Goal: Task Accomplishment & Management: Manage account settings

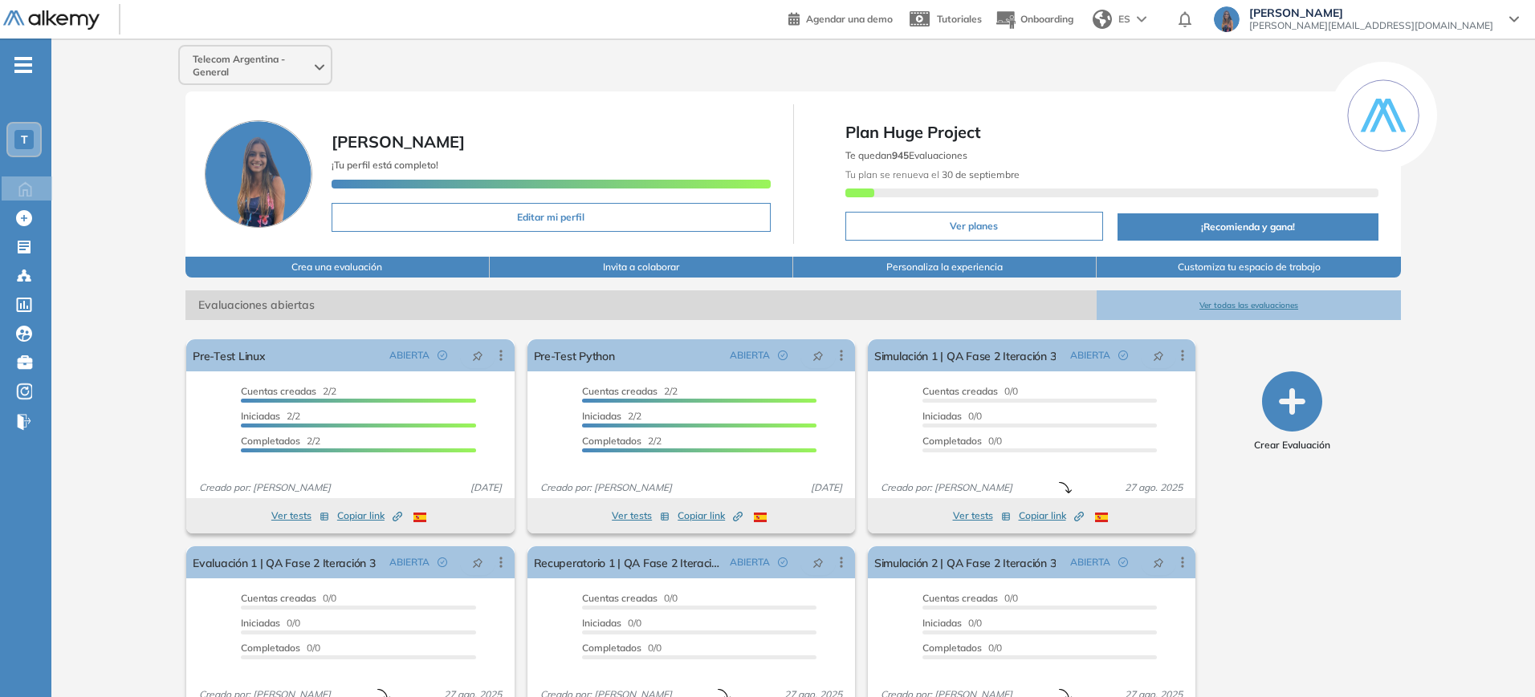
click at [35, 119] on ul "T Home Home Crear Evaluación Crear Evaluación Evaluaciones Evaluaciones Candida…" at bounding box center [25, 250] width 51 height 372
click at [32, 122] on div "T" at bounding box center [23, 139] width 35 height 35
click at [28, 138] on div "T" at bounding box center [23, 139] width 19 height 19
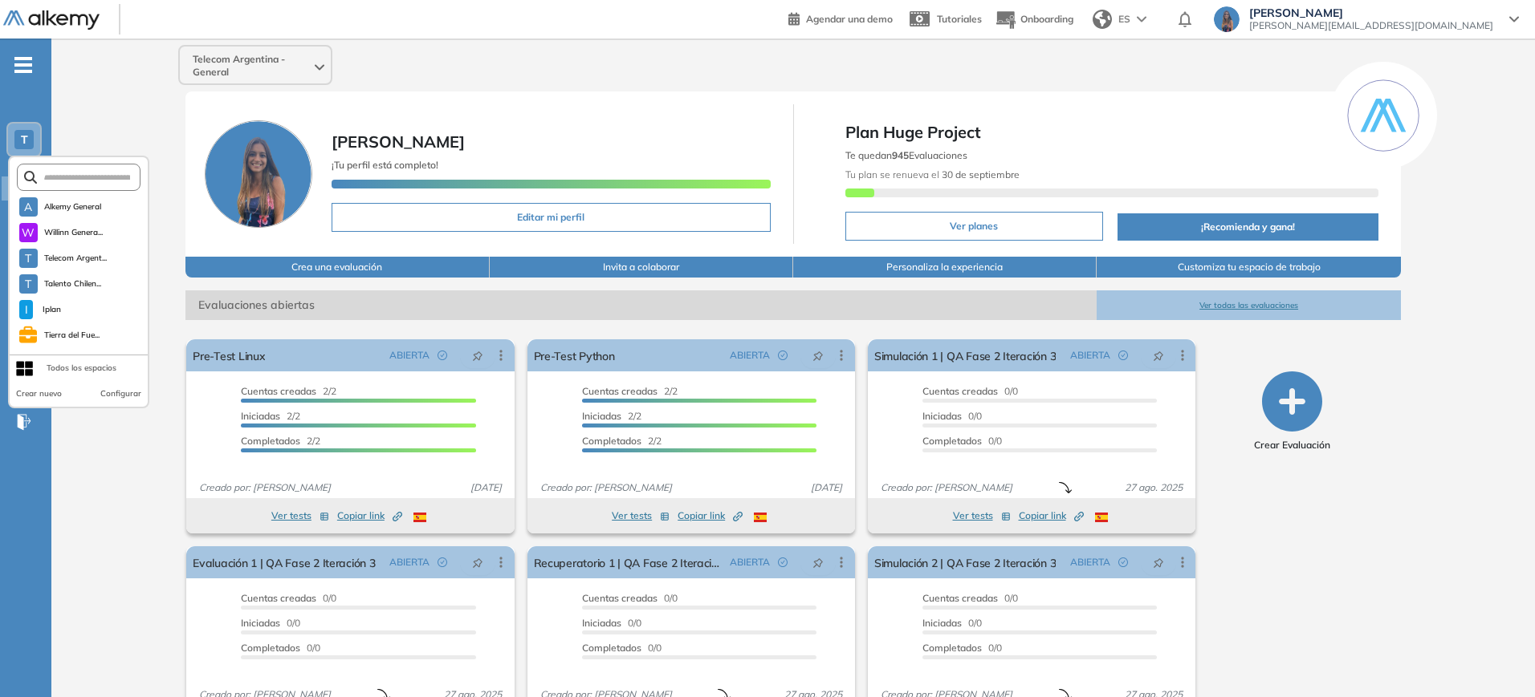
scroll to position [76, 0]
click at [106, 342] on li "I IT [GEOGRAPHIC_DATA]" at bounding box center [82, 336] width 132 height 26
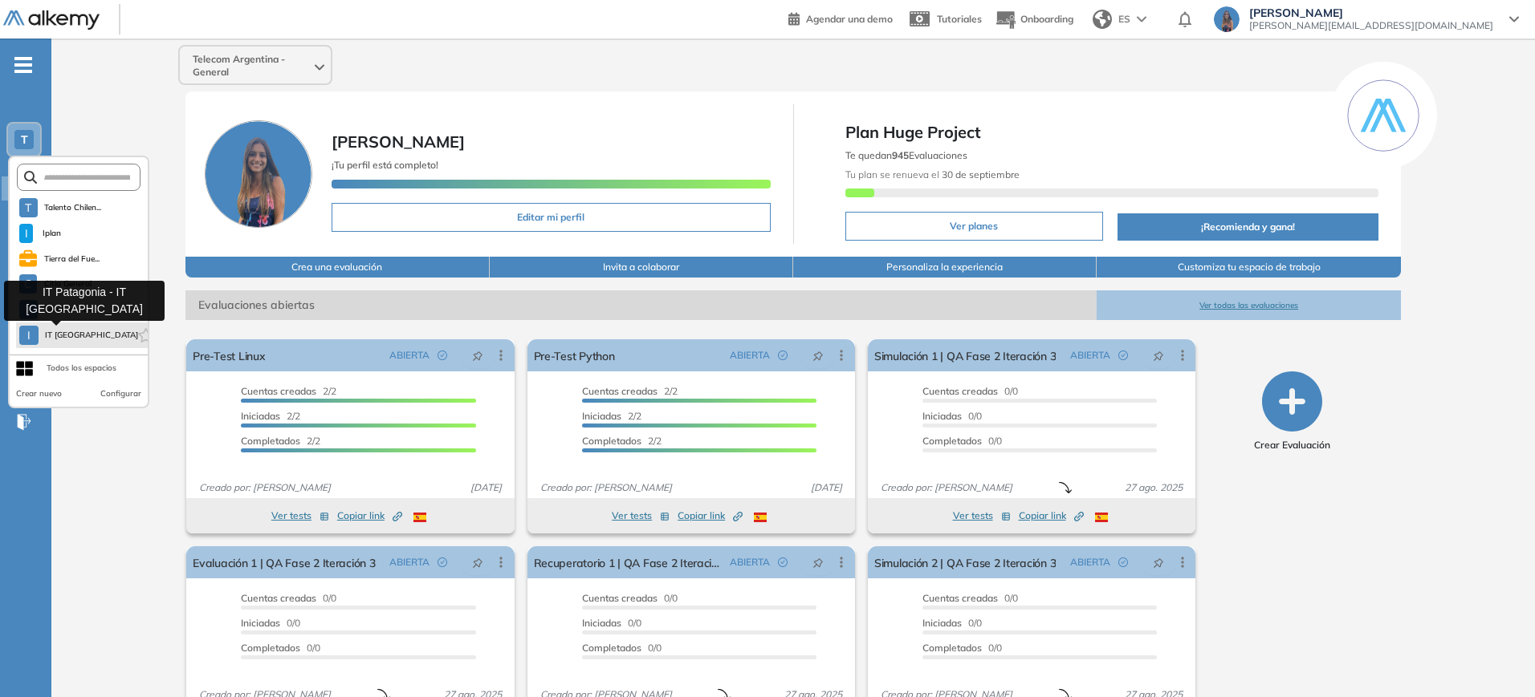
click at [70, 334] on span "IT [GEOGRAPHIC_DATA]" at bounding box center [89, 335] width 89 height 13
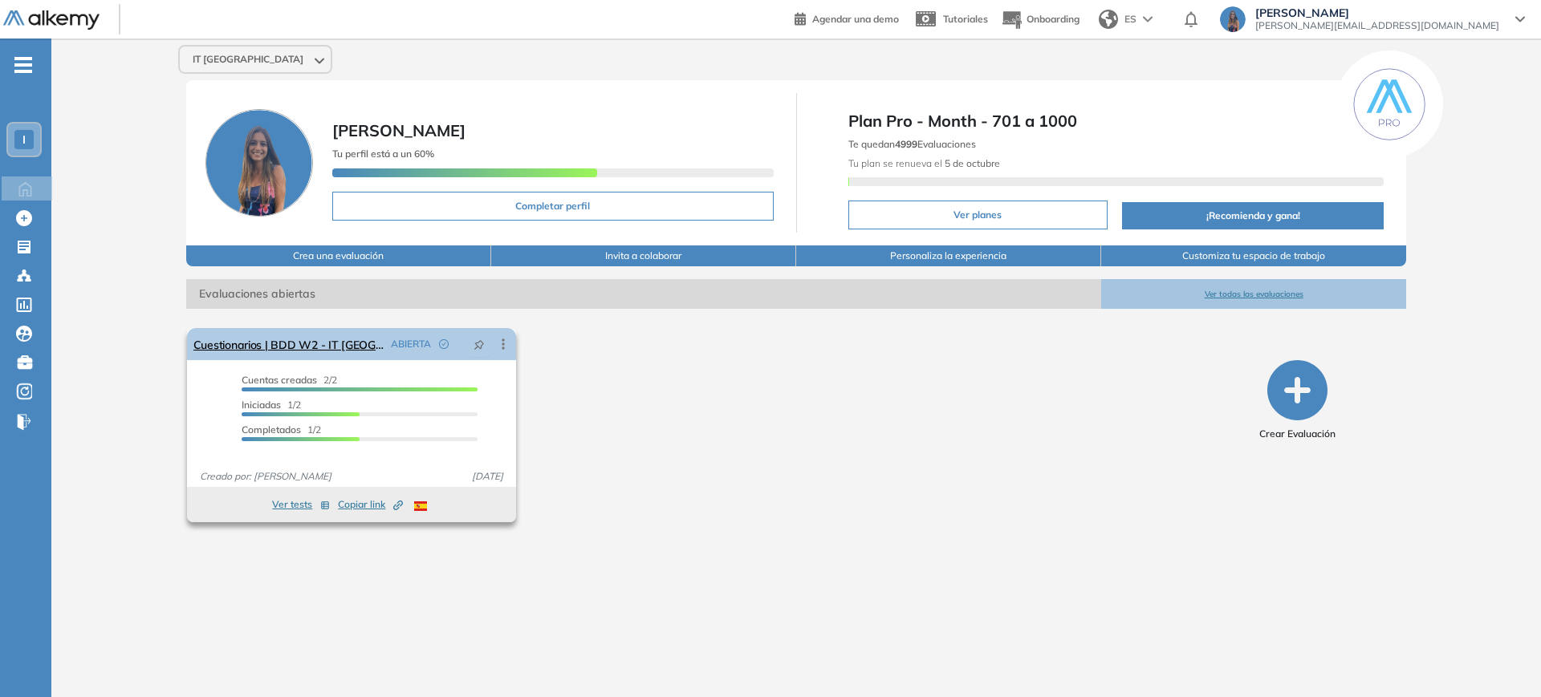
click at [505, 344] on icon at bounding box center [503, 344] width 16 height 16
click at [471, 376] on div "Editar" at bounding box center [439, 375] width 118 height 18
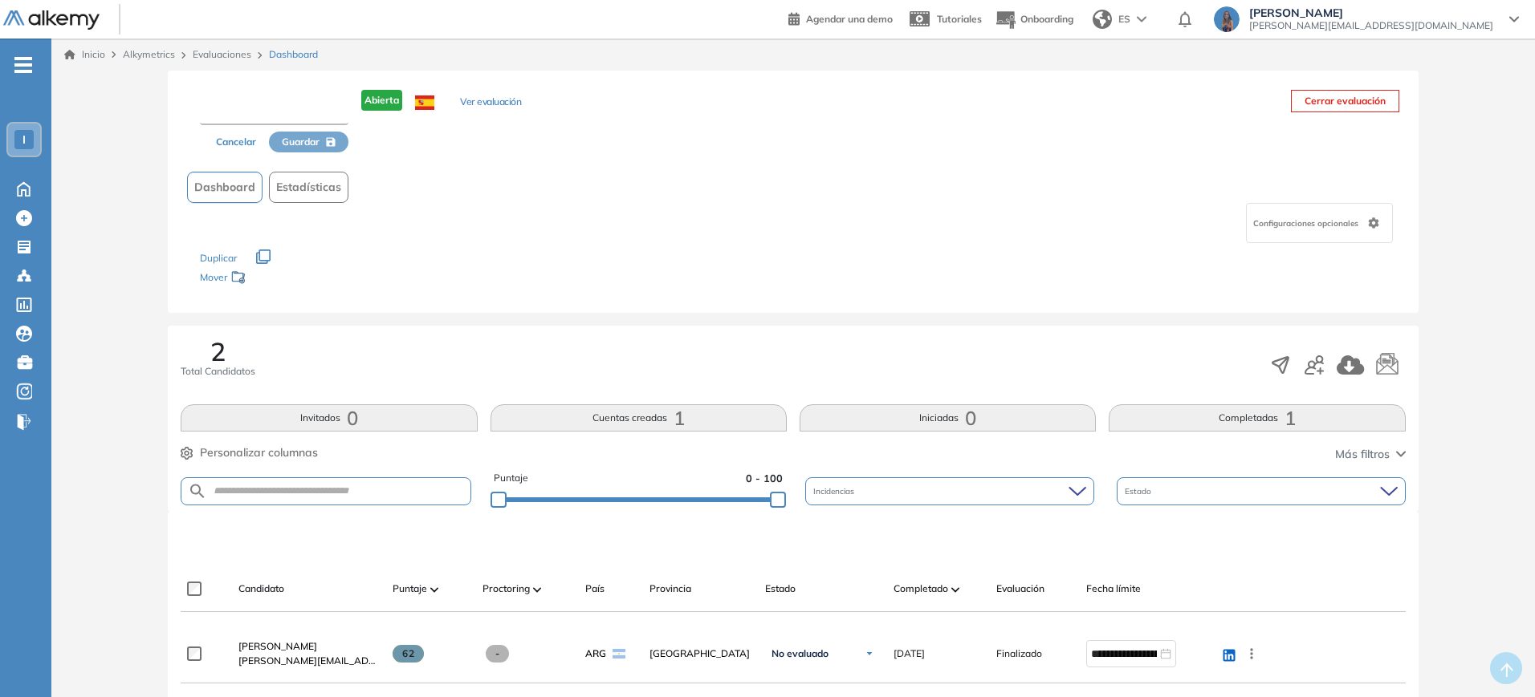
click at [288, 101] on input "text" at bounding box center [274, 110] width 148 height 29
type input "**********"
click at [306, 148] on span "Guardar" at bounding box center [302, 143] width 38 height 14
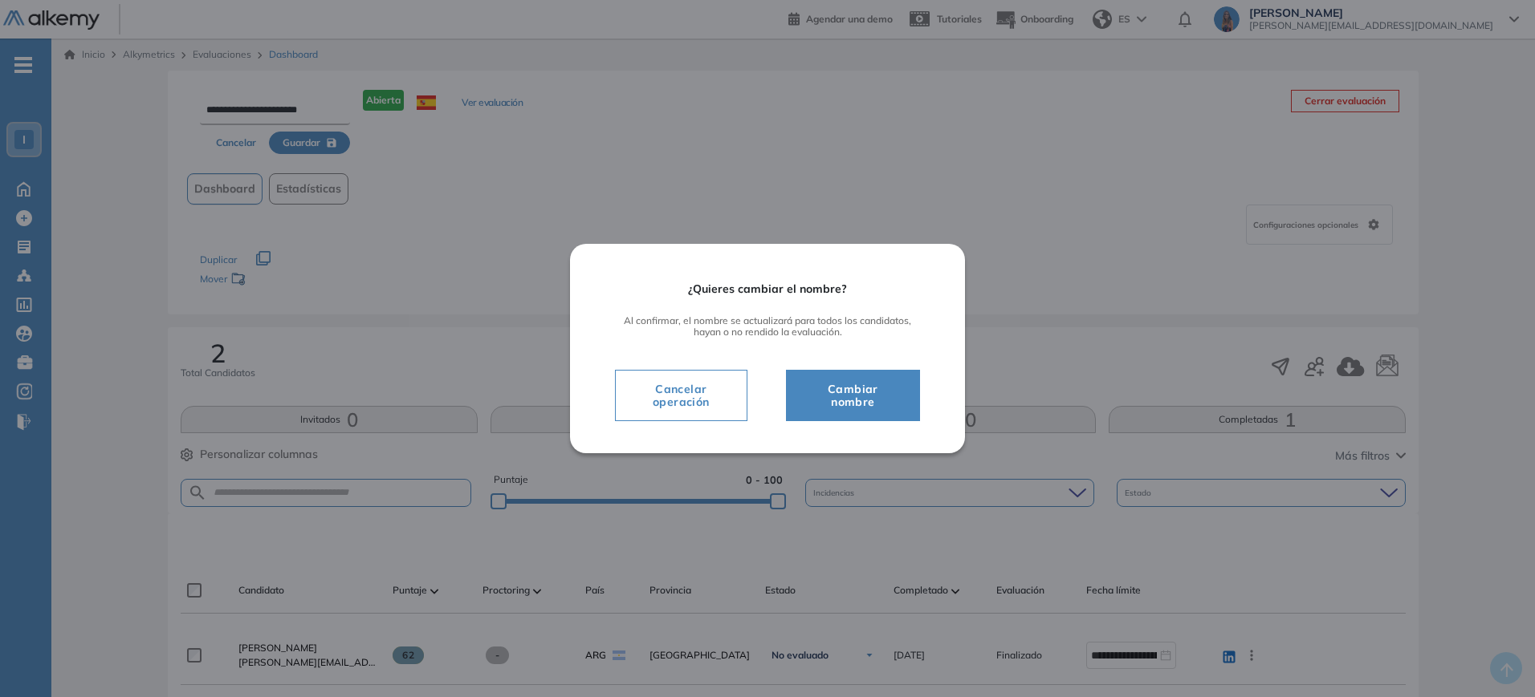
click at [852, 395] on span "Cambiar nombre" at bounding box center [853, 396] width 94 height 32
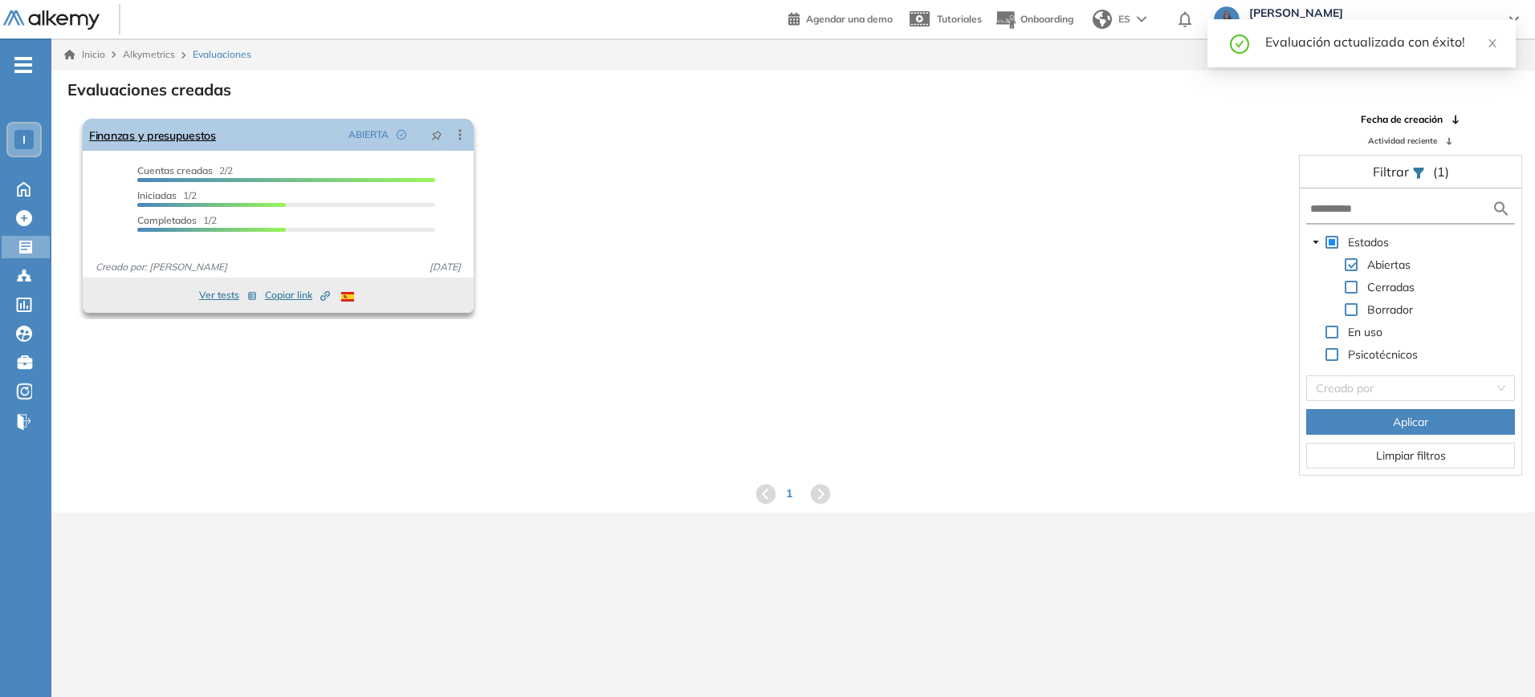
click at [461, 136] on icon at bounding box center [460, 135] width 16 height 16
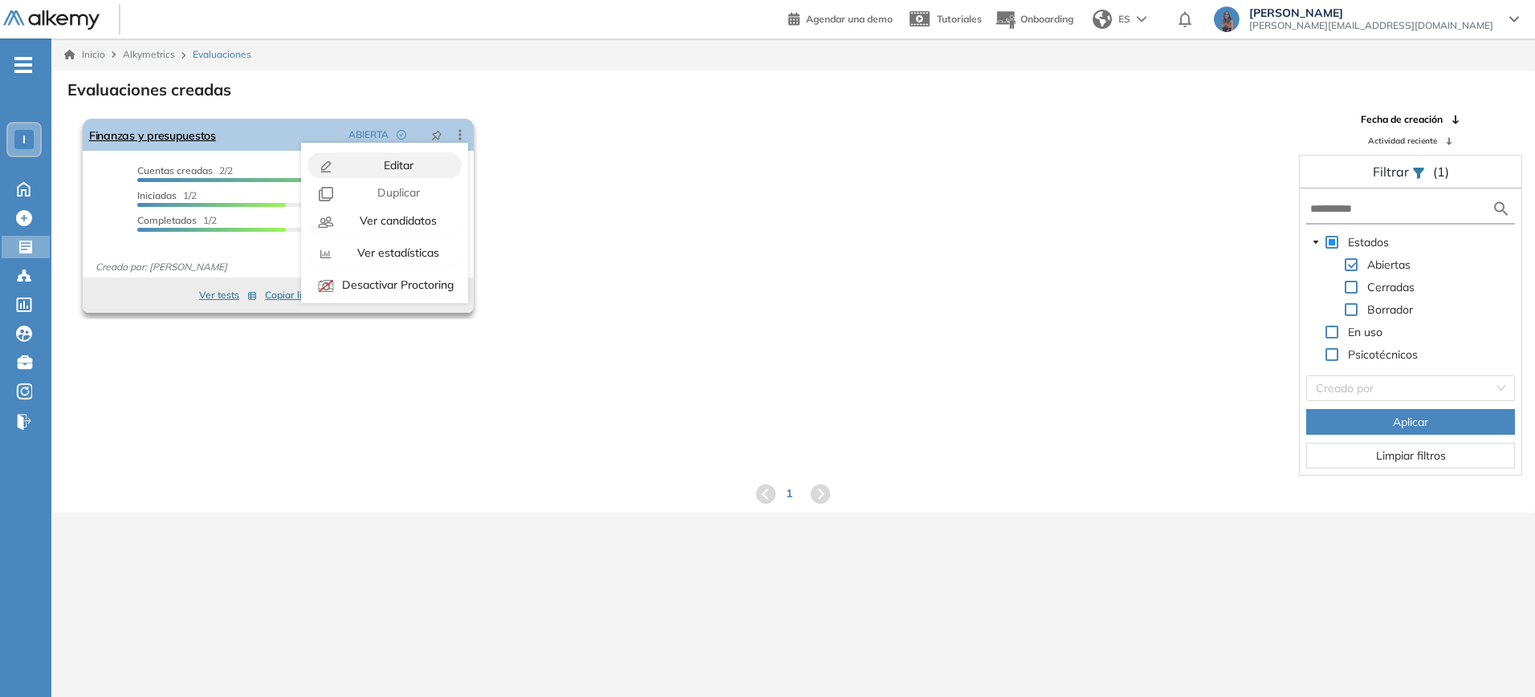
click at [400, 159] on span "Editar" at bounding box center [396, 165] width 33 height 14
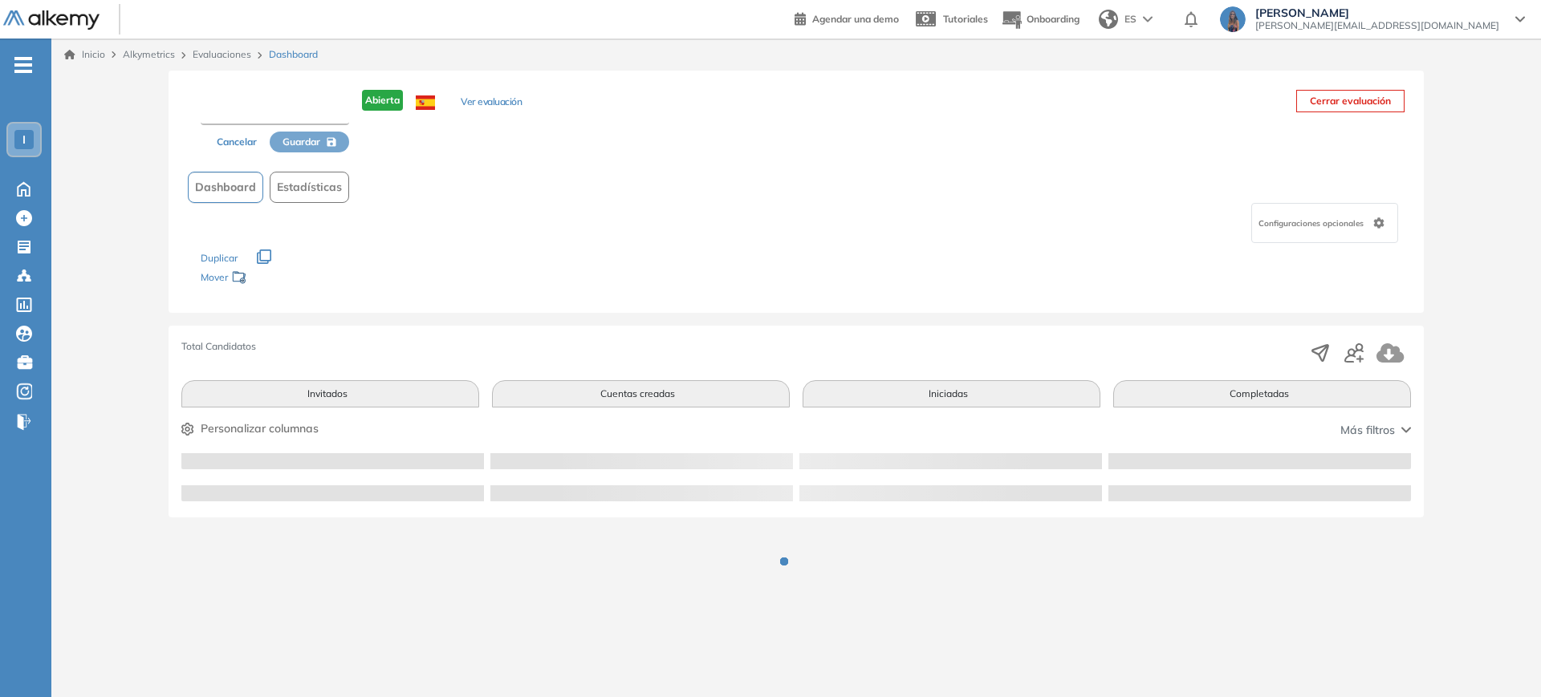
click at [273, 116] on input "text" at bounding box center [275, 110] width 148 height 29
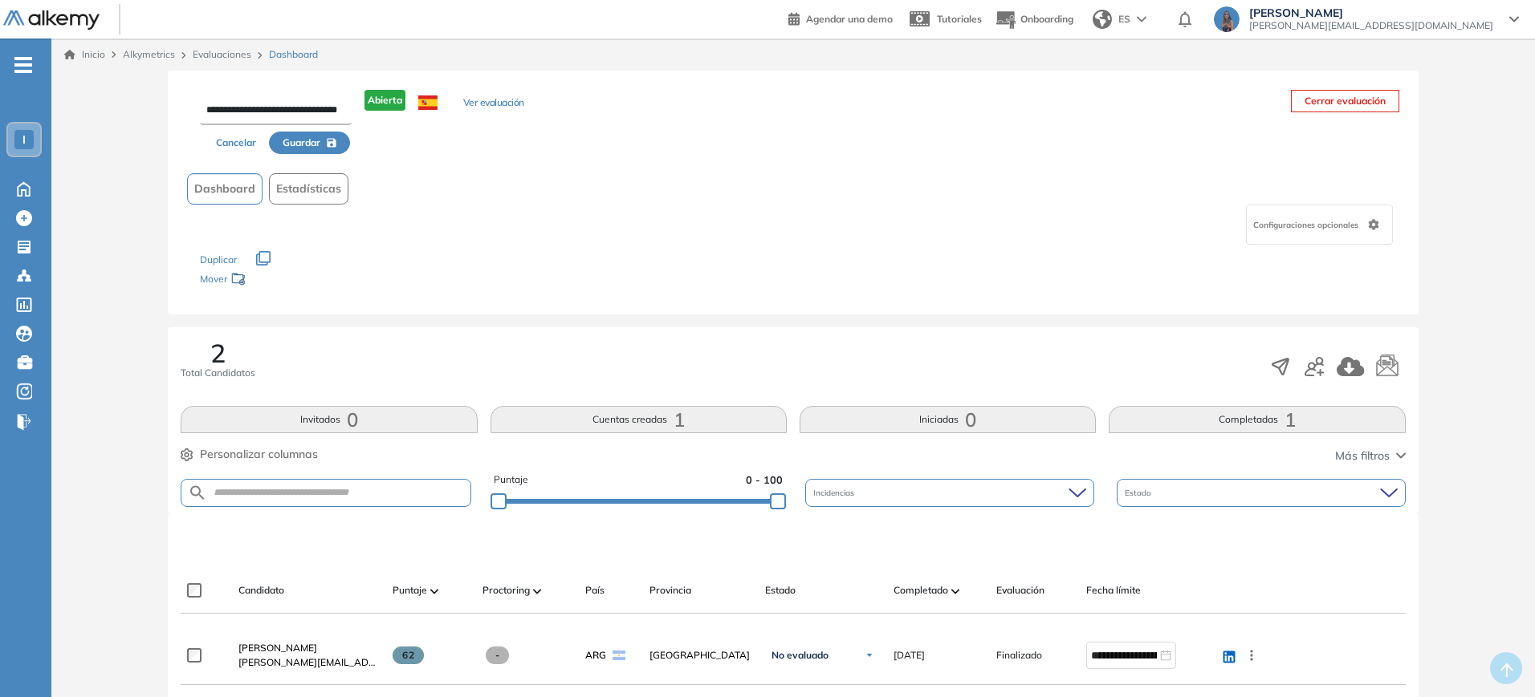
scroll to position [0, 17]
drag, startPoint x: 341, startPoint y: 111, endPoint x: 366, endPoint y: 108, distance: 25.0
click at [366, 108] on div "**********" at bounding box center [355, 122] width 336 height 64
type input "**********"
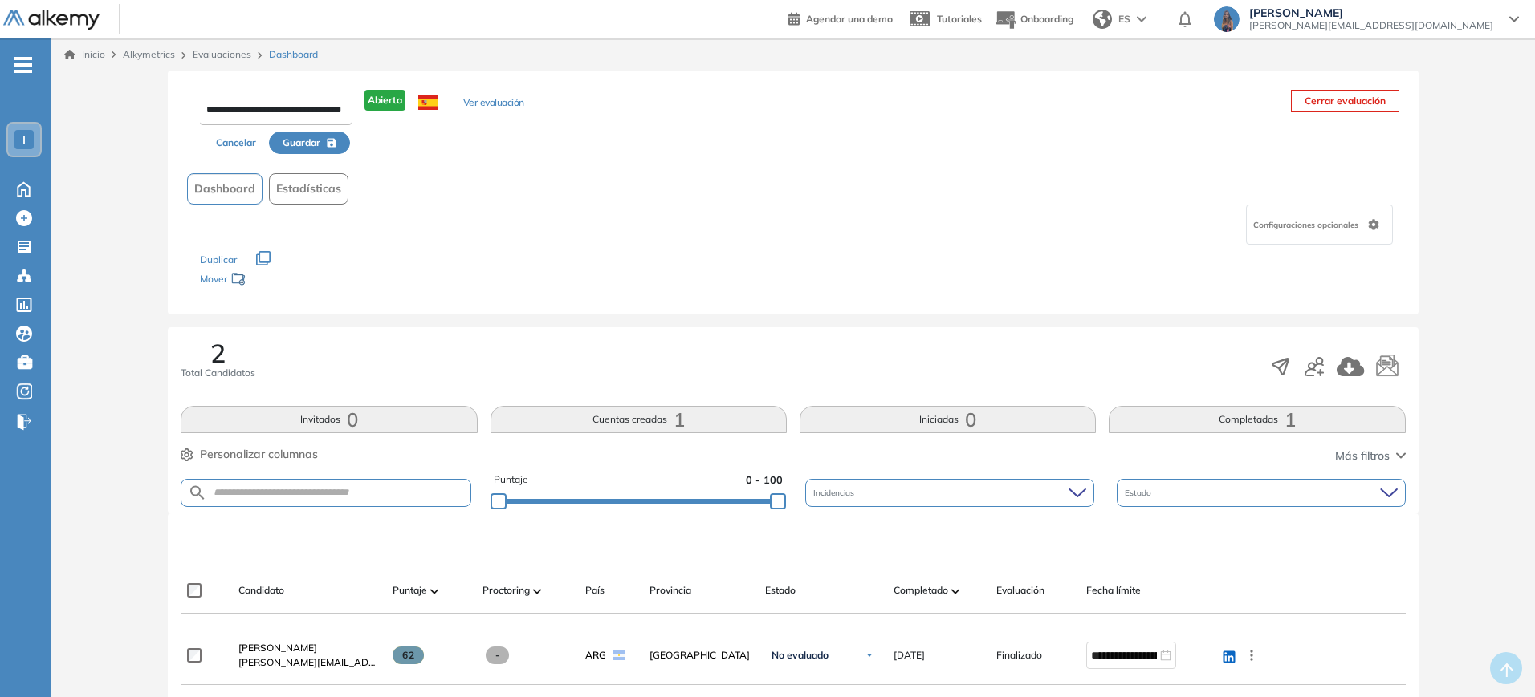
scroll to position [0, 0]
click at [335, 138] on icon "button" at bounding box center [332, 143] width 10 height 10
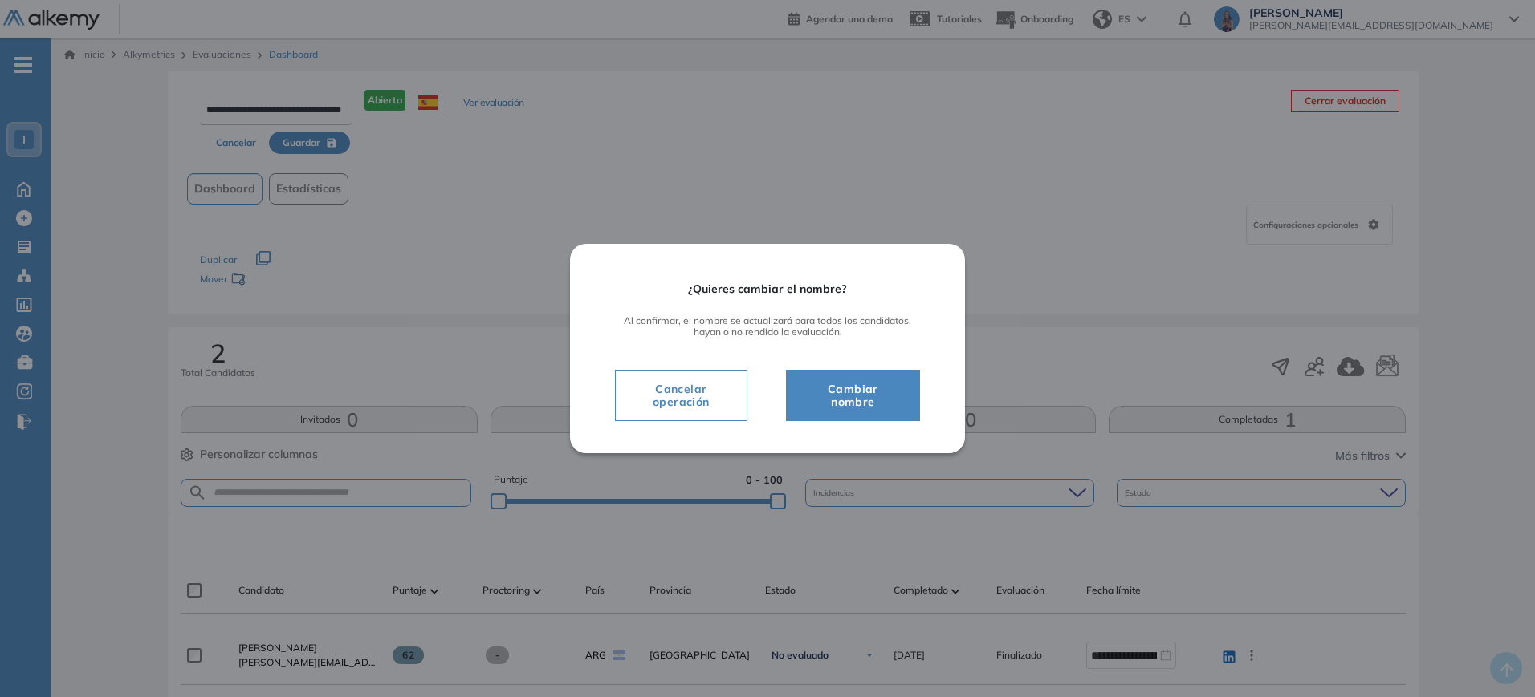
click at [836, 401] on span "Cambiar nombre" at bounding box center [853, 396] width 94 height 32
